Goal: Transaction & Acquisition: Purchase product/service

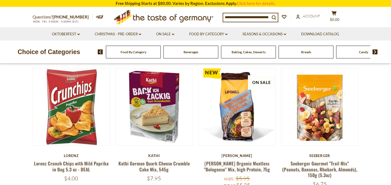
scroll to position [9, 0]
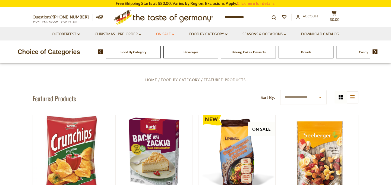
click at [168, 34] on link "On Sale dropdown_arrow" at bounding box center [165, 34] width 18 height 6
click at [168, 49] on link "All On Sale" at bounding box center [163, 48] width 20 height 5
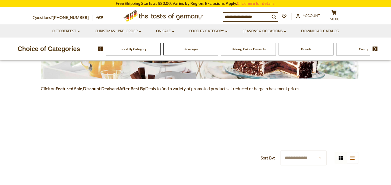
scroll to position [127, 0]
click at [74, 90] on strong "Featured Sale" at bounding box center [69, 88] width 27 height 5
click at [97, 87] on strong "Discount Deals" at bounding box center [97, 88] width 29 height 5
click at [168, 31] on link "On Sale dropdown_arrow" at bounding box center [165, 31] width 18 height 6
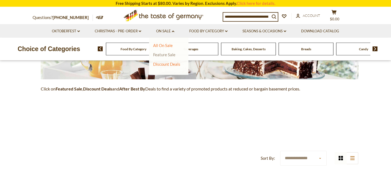
click at [163, 57] on link "Feature Sale" at bounding box center [164, 54] width 22 height 5
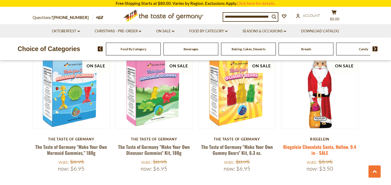
scroll to position [377, 0]
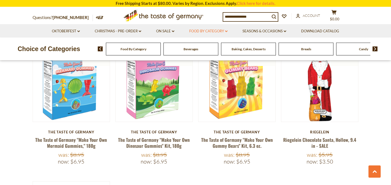
click at [211, 31] on link "Food By Category dropdown_arrow" at bounding box center [208, 31] width 38 height 6
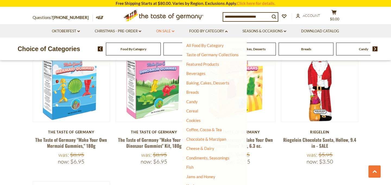
click at [167, 30] on link "On Sale dropdown_arrow" at bounding box center [165, 31] width 18 height 6
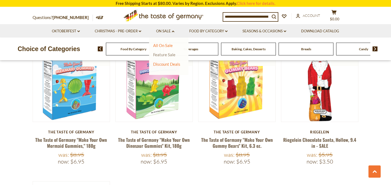
click at [165, 54] on link "Feature Sale" at bounding box center [164, 54] width 22 height 5
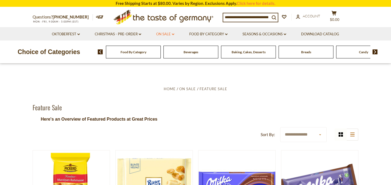
click at [172, 34] on icon "dropdown_arrow" at bounding box center [173, 34] width 2 height 2
click at [170, 67] on link "Discount Deals" at bounding box center [166, 67] width 27 height 8
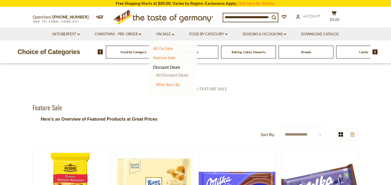
click at [170, 77] on link "All Discount Deals" at bounding box center [172, 74] width 33 height 5
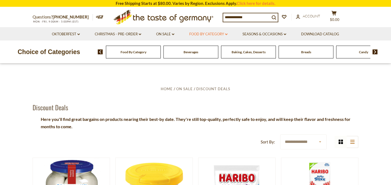
click at [228, 34] on icon "dropdown_arrow" at bounding box center [226, 34] width 2 height 2
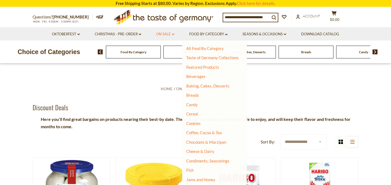
click at [174, 34] on icon at bounding box center [173, 34] width 2 height 2
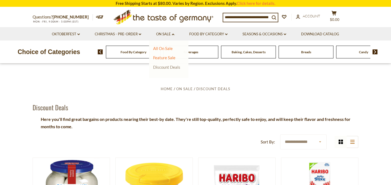
click at [168, 67] on link "Discount Deals" at bounding box center [166, 67] width 27 height 8
click at [166, 86] on link "After Best By" at bounding box center [168, 84] width 24 height 5
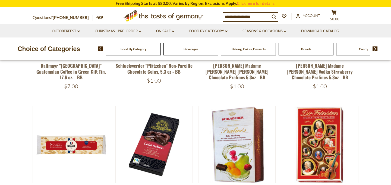
scroll to position [162, 0]
